Goal: Task Accomplishment & Management: Manage account settings

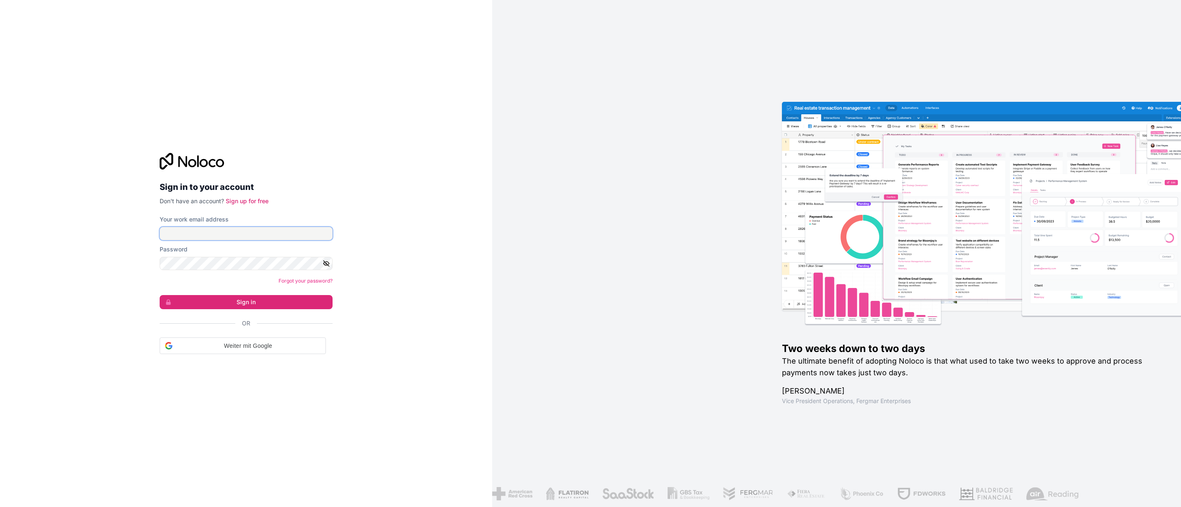
type input "[PERSON_NAME][EMAIL_ADDRESS][PERSON_NAME][DOMAIN_NAME]"
click at [210, 238] on input "[PERSON_NAME][EMAIL_ADDRESS][PERSON_NAME][DOMAIN_NAME]" at bounding box center [246, 233] width 173 height 13
click at [211, 235] on input "[PERSON_NAME][EMAIL_ADDRESS][PERSON_NAME][DOMAIN_NAME]" at bounding box center [246, 232] width 173 height 13
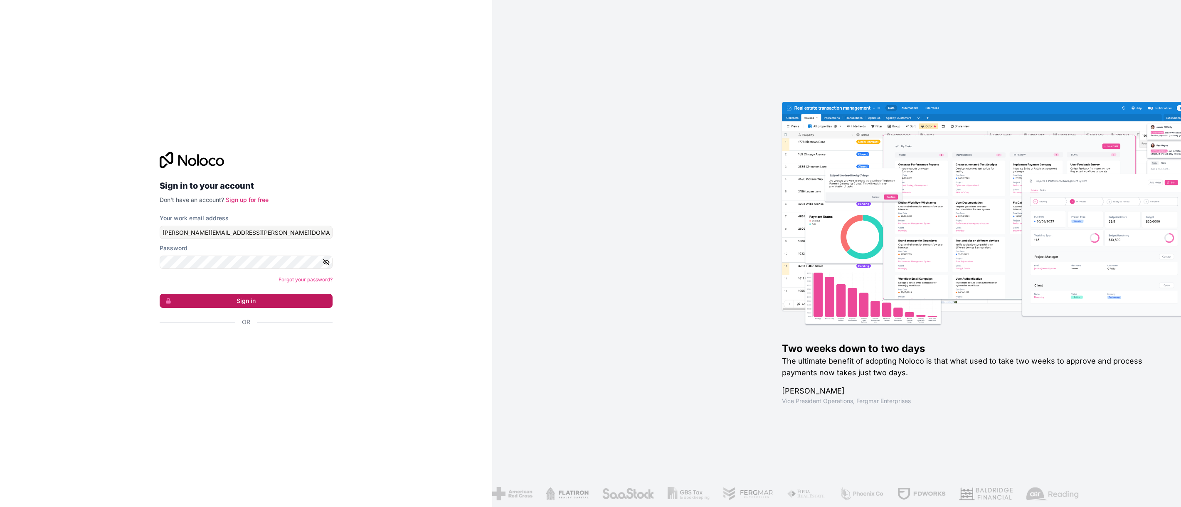
click at [228, 299] on button "Sign in" at bounding box center [246, 301] width 173 height 14
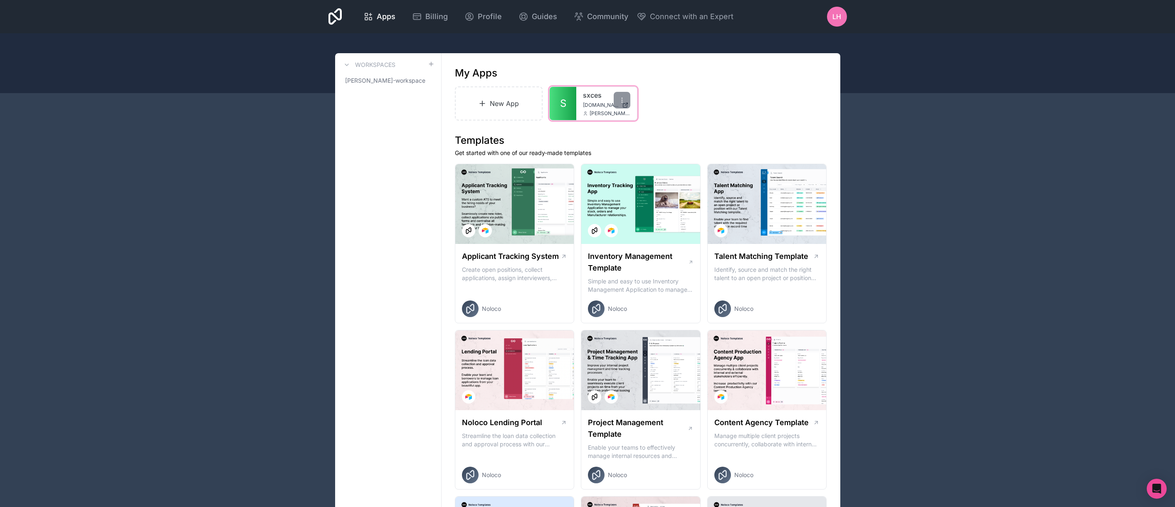
click at [569, 105] on link "S" at bounding box center [563, 103] width 27 height 33
